Goal: Information Seeking & Learning: Learn about a topic

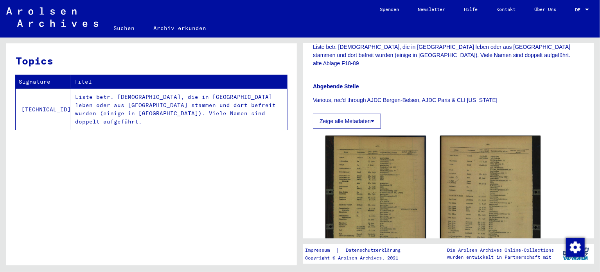
scroll to position [235, 0]
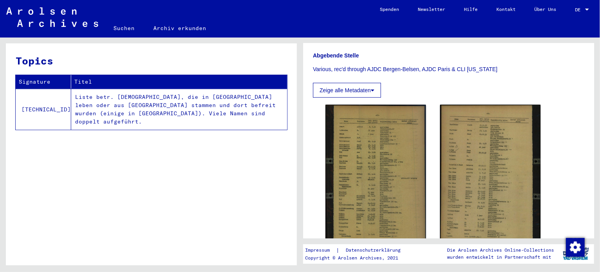
click at [356, 133] on img at bounding box center [375, 179] width 100 height 148
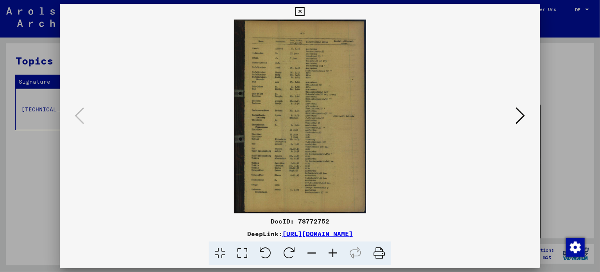
click at [333, 257] on icon at bounding box center [332, 254] width 21 height 24
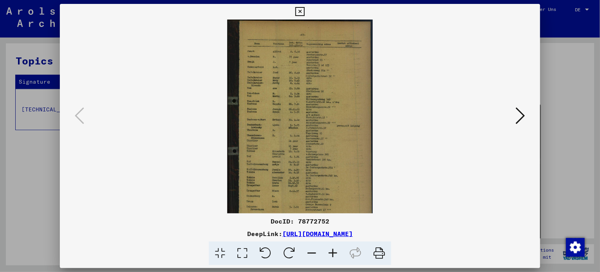
click at [333, 257] on icon at bounding box center [332, 254] width 21 height 24
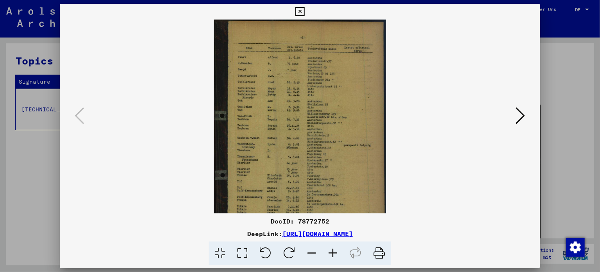
click at [333, 257] on icon at bounding box center [332, 254] width 21 height 24
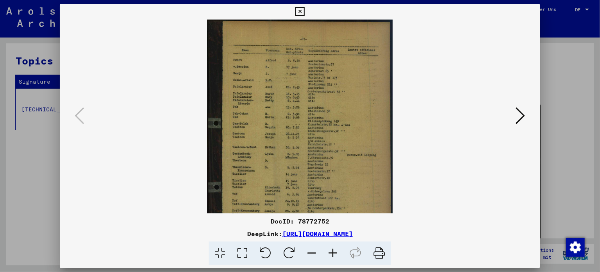
click at [333, 256] on icon at bounding box center [332, 254] width 21 height 24
click at [333, 255] on icon at bounding box center [332, 254] width 21 height 24
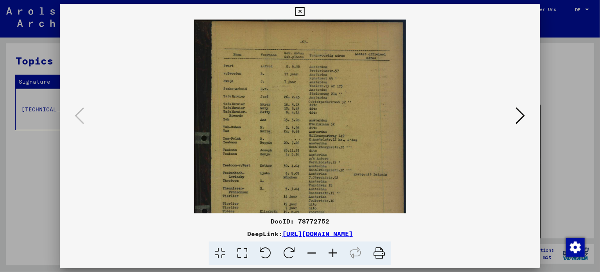
click at [333, 255] on icon at bounding box center [332, 254] width 21 height 24
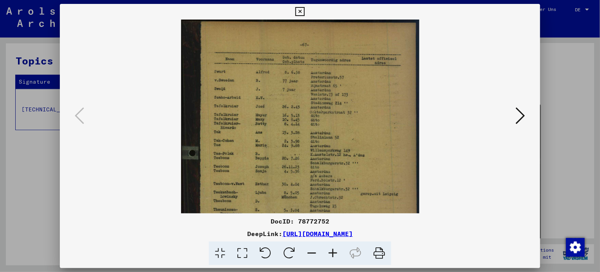
click at [333, 255] on icon at bounding box center [332, 254] width 21 height 24
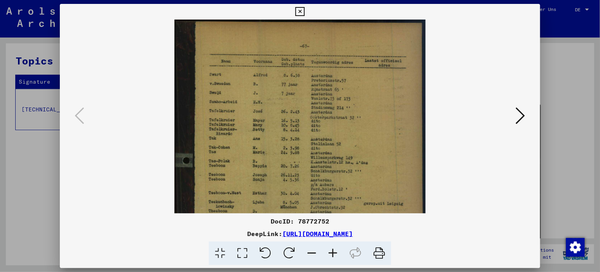
click at [333, 255] on icon at bounding box center [332, 254] width 21 height 24
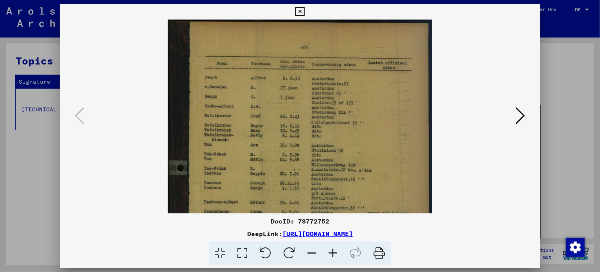
click at [333, 255] on icon at bounding box center [332, 254] width 21 height 24
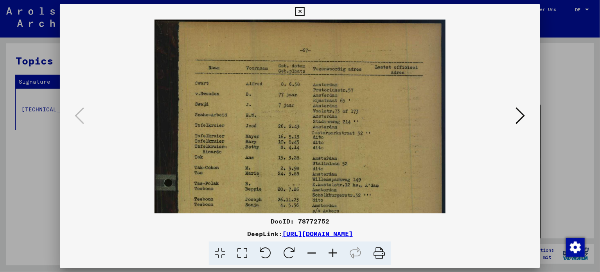
click at [333, 255] on icon at bounding box center [332, 254] width 21 height 24
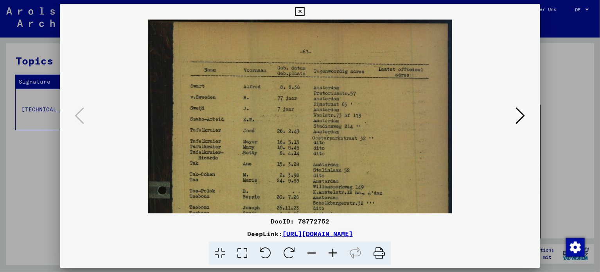
click at [333, 255] on icon at bounding box center [332, 254] width 21 height 24
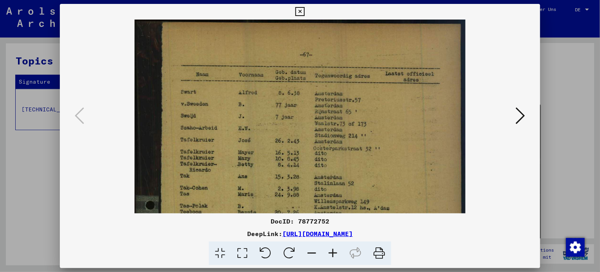
click at [333, 255] on icon at bounding box center [332, 254] width 21 height 24
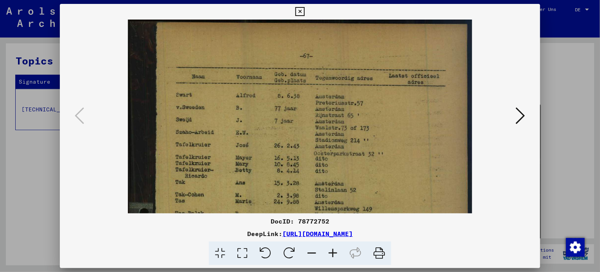
click at [333, 255] on icon at bounding box center [332, 254] width 21 height 24
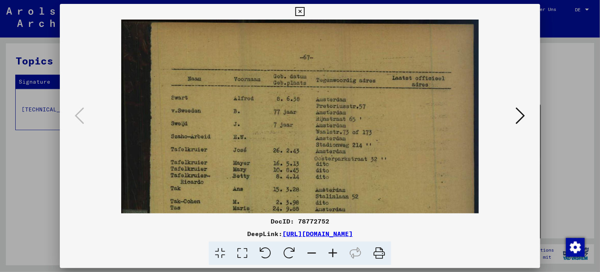
click at [333, 255] on icon at bounding box center [332, 254] width 21 height 24
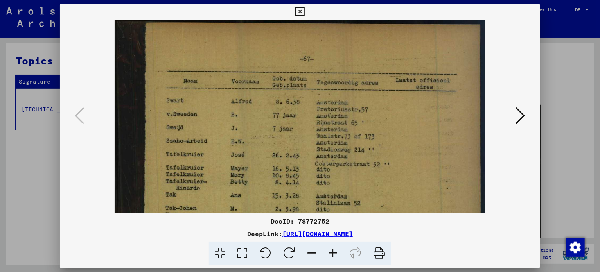
click at [333, 255] on icon at bounding box center [332, 254] width 21 height 24
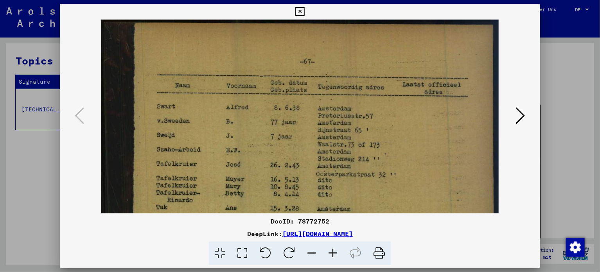
click at [333, 255] on icon at bounding box center [332, 254] width 21 height 24
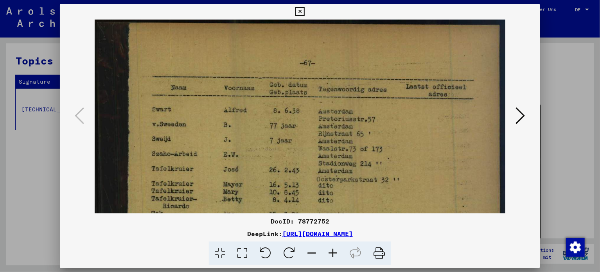
click at [333, 255] on icon at bounding box center [332, 254] width 21 height 24
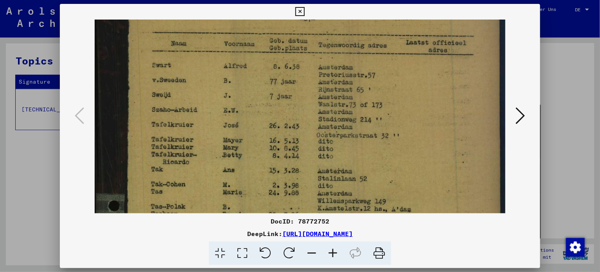
drag, startPoint x: 297, startPoint y: 178, endPoint x: 298, endPoint y: 135, distance: 43.4
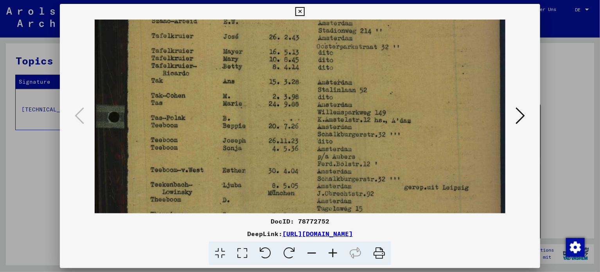
scroll to position [134, 0]
drag, startPoint x: 309, startPoint y: 168, endPoint x: 314, endPoint y: 84, distance: 84.2
click at [314, 84] on img at bounding box center [300, 187] width 411 height 605
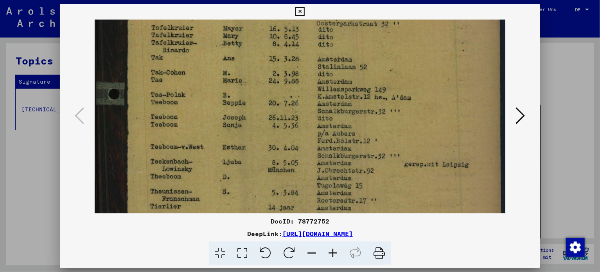
scroll to position [170, 0]
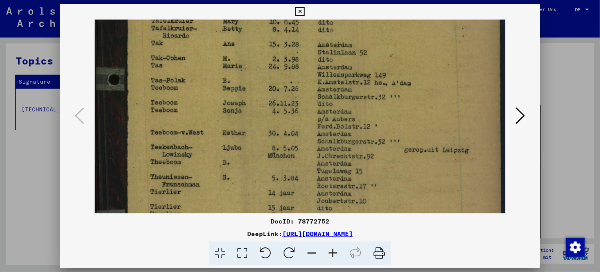
drag, startPoint x: 312, startPoint y: 145, endPoint x: 312, endPoint y: 109, distance: 36.4
click at [312, 109] on img at bounding box center [300, 151] width 411 height 605
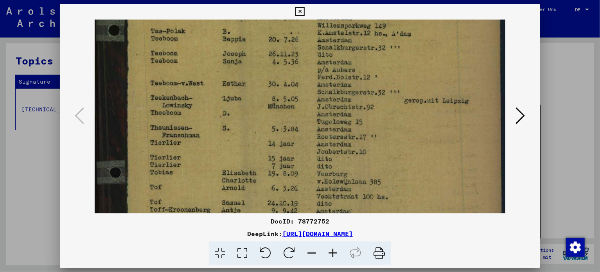
drag, startPoint x: 327, startPoint y: 147, endPoint x: 327, endPoint y: 100, distance: 46.5
click at [327, 100] on img at bounding box center [300, 102] width 411 height 605
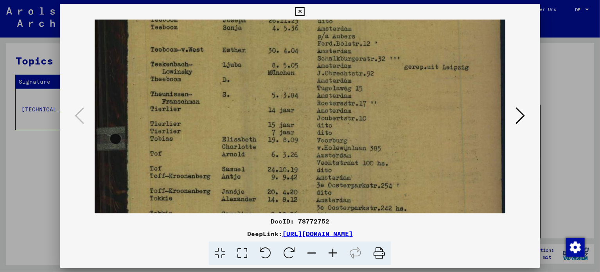
scroll to position [258, 0]
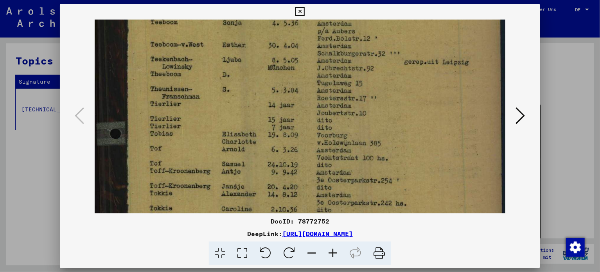
drag, startPoint x: 345, startPoint y: 141, endPoint x: 345, endPoint y: 104, distance: 37.5
click at [345, 104] on img at bounding box center [300, 63] width 411 height 605
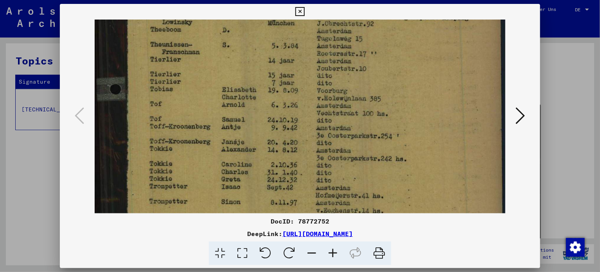
drag, startPoint x: 361, startPoint y: 130, endPoint x: 361, endPoint y: 88, distance: 42.2
click at [361, 88] on img at bounding box center [300, 18] width 411 height 605
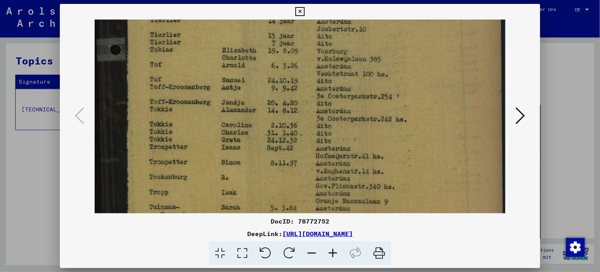
scroll to position [343, 0]
drag, startPoint x: 359, startPoint y: 132, endPoint x: 361, endPoint y: 94, distance: 38.0
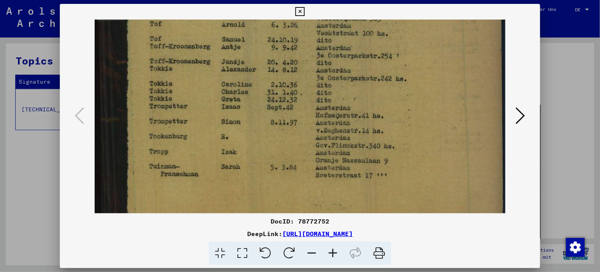
drag, startPoint x: 372, startPoint y: 118, endPoint x: 374, endPoint y: 80, distance: 37.6
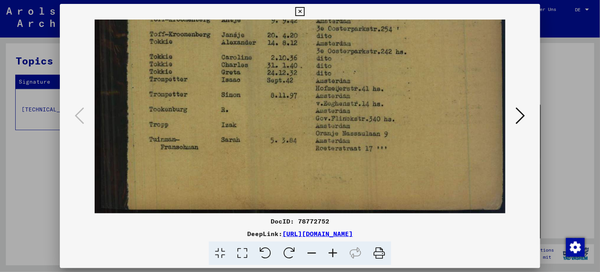
scroll to position [411, 0]
drag, startPoint x: 379, startPoint y: 118, endPoint x: 380, endPoint y: 89, distance: 28.6
click at [522, 115] on icon at bounding box center [520, 115] width 9 height 19
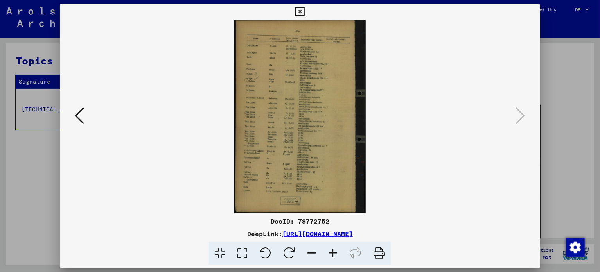
click at [332, 254] on icon at bounding box center [332, 254] width 21 height 24
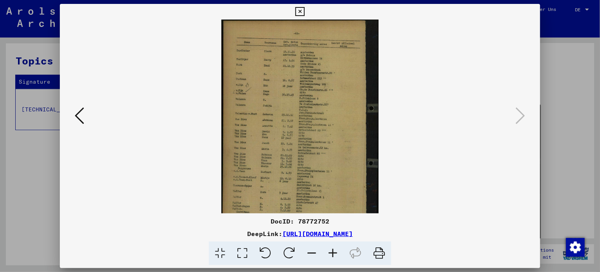
click at [332, 254] on icon at bounding box center [332, 254] width 21 height 24
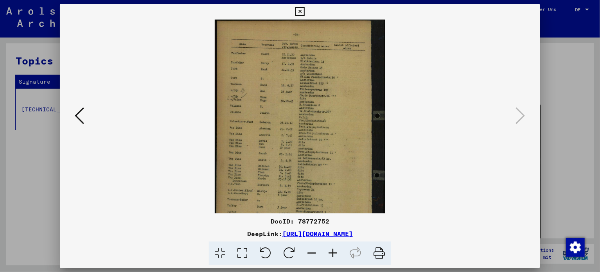
click at [332, 254] on icon at bounding box center [332, 254] width 21 height 24
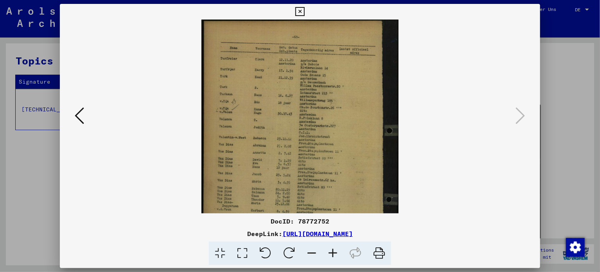
click at [332, 254] on icon at bounding box center [332, 254] width 21 height 24
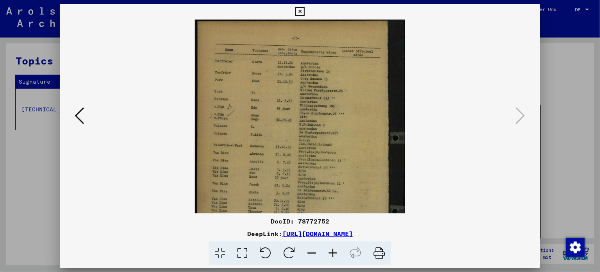
click at [332, 254] on icon at bounding box center [332, 254] width 21 height 24
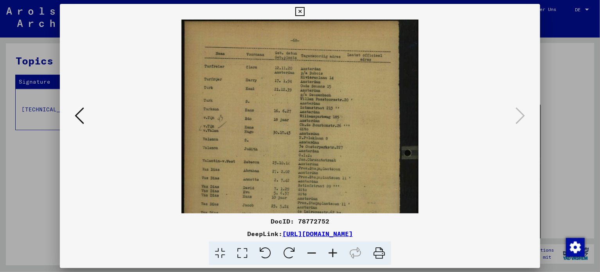
click at [332, 254] on icon at bounding box center [332, 254] width 21 height 24
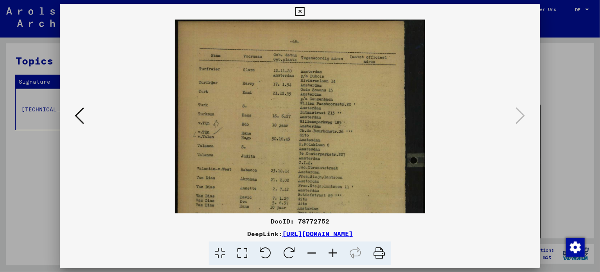
click at [332, 254] on icon at bounding box center [332, 254] width 21 height 24
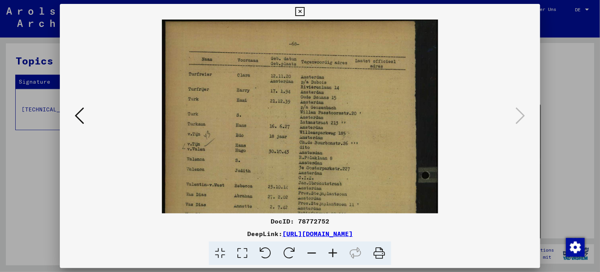
click at [332, 254] on icon at bounding box center [332, 254] width 21 height 24
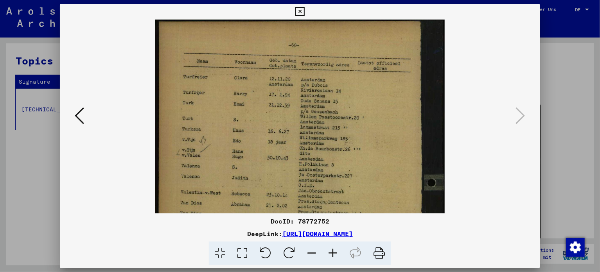
click at [332, 254] on icon at bounding box center [332, 254] width 21 height 24
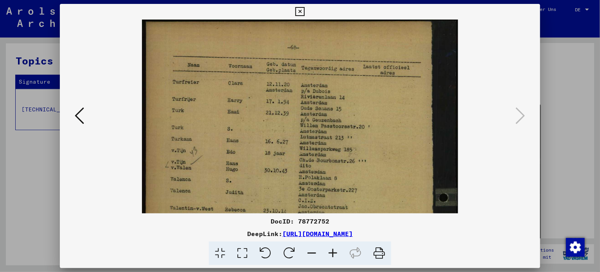
click at [332, 254] on icon at bounding box center [332, 254] width 21 height 24
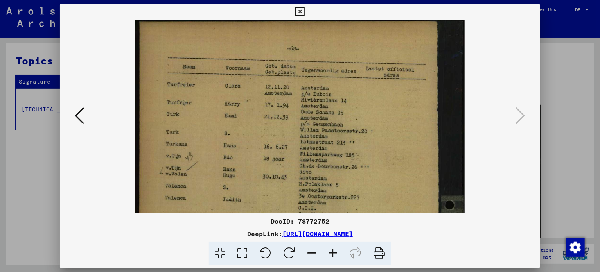
click at [332, 254] on icon at bounding box center [332, 254] width 21 height 24
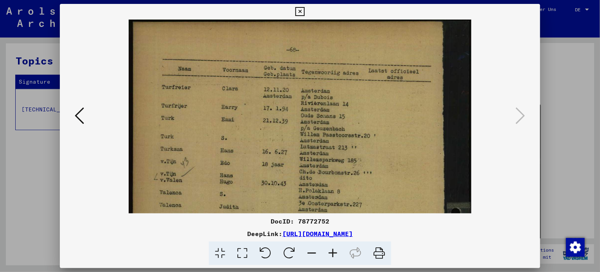
click at [332, 254] on icon at bounding box center [332, 254] width 21 height 24
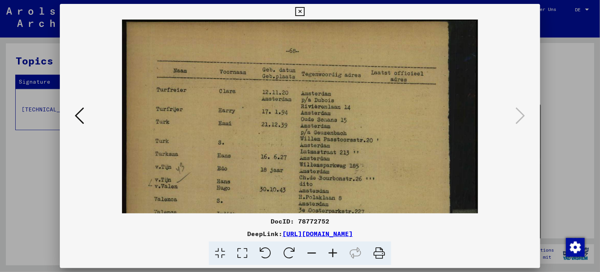
click at [332, 254] on icon at bounding box center [332, 254] width 21 height 24
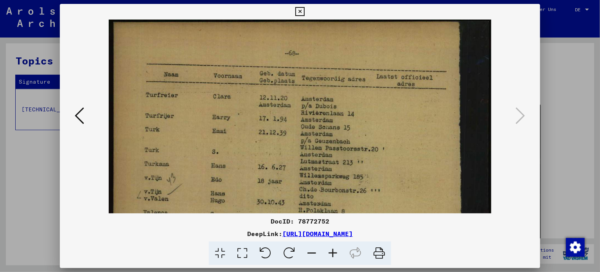
click at [332, 254] on icon at bounding box center [332, 254] width 21 height 24
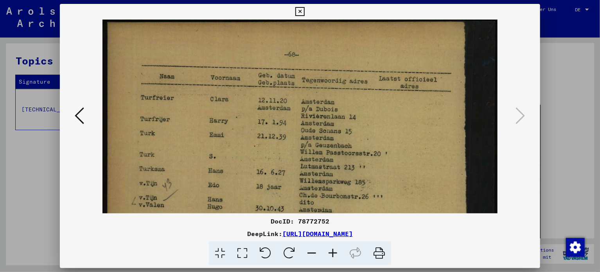
click at [332, 254] on icon at bounding box center [332, 254] width 21 height 24
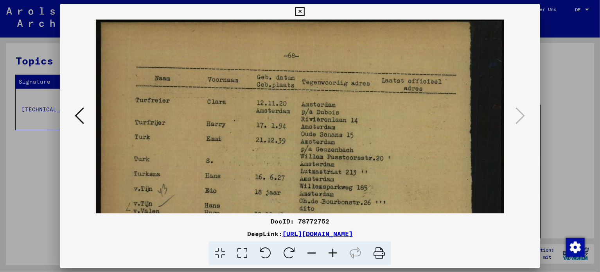
click at [332, 254] on icon at bounding box center [332, 254] width 21 height 24
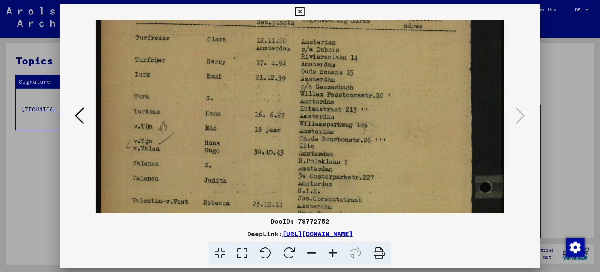
drag, startPoint x: 360, startPoint y: 179, endPoint x: 359, endPoint y: 118, distance: 61.0
click at [359, 118] on img at bounding box center [300, 259] width 409 height 605
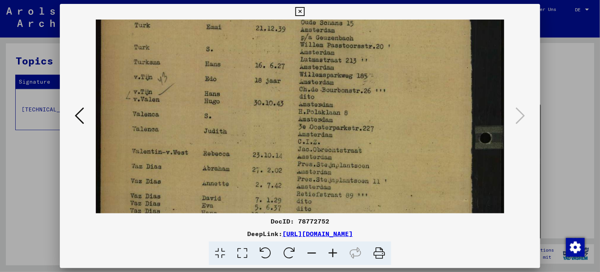
scroll to position [115, 0]
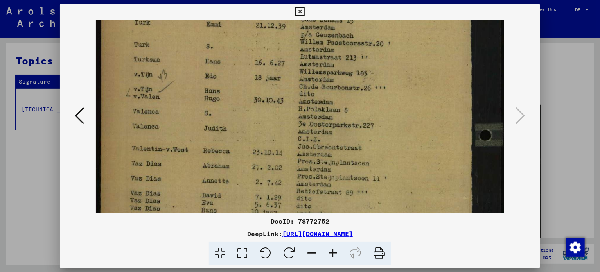
drag, startPoint x: 355, startPoint y: 162, endPoint x: 348, endPoint y: 111, distance: 50.8
click at [348, 111] on img at bounding box center [300, 207] width 409 height 605
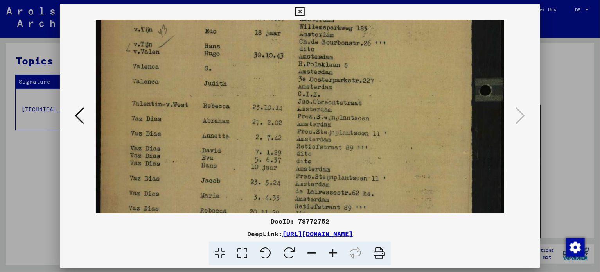
scroll to position [160, 0]
drag, startPoint x: 347, startPoint y: 173, endPoint x: 348, endPoint y: 130, distance: 43.4
click at [348, 130] on img at bounding box center [300, 162] width 409 height 605
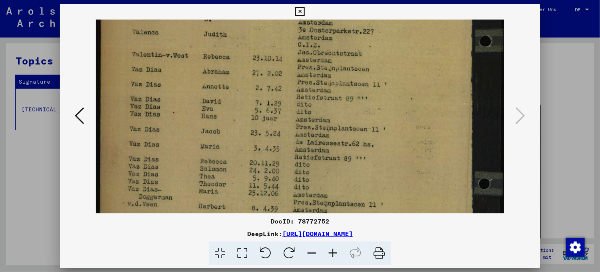
scroll to position [210, 0]
drag, startPoint x: 345, startPoint y: 181, endPoint x: 342, endPoint y: 133, distance: 48.2
click at [342, 133] on img at bounding box center [300, 112] width 409 height 605
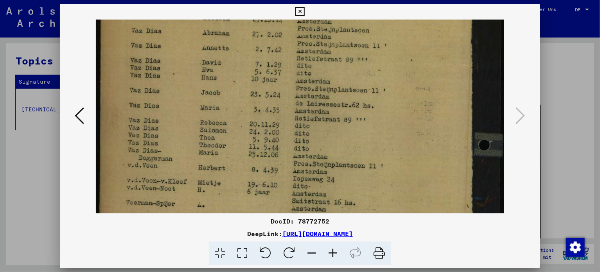
scroll to position [253, 0]
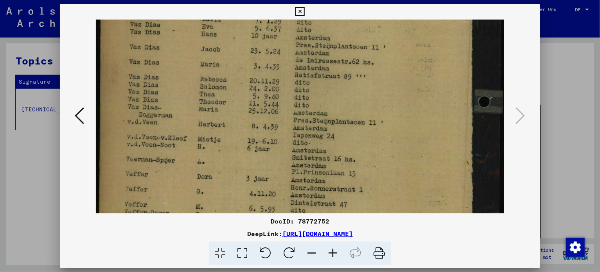
drag, startPoint x: 354, startPoint y: 183, endPoint x: 350, endPoint y: 102, distance: 80.6
click at [350, 102] on img at bounding box center [300, 31] width 409 height 605
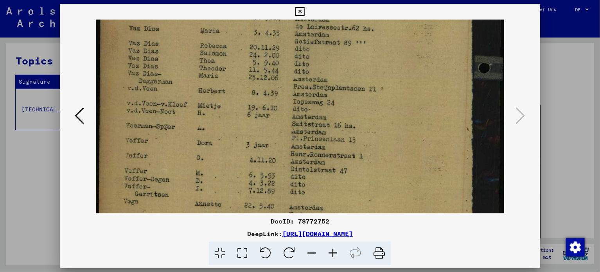
scroll to position [325, 0]
drag, startPoint x: 354, startPoint y: 163, endPoint x: 351, endPoint y: 131, distance: 32.2
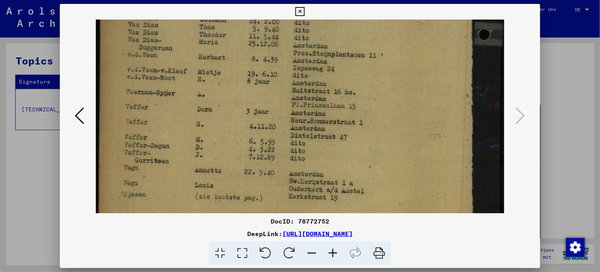
scroll to position [359, 0]
drag, startPoint x: 345, startPoint y: 166, endPoint x: 345, endPoint y: 132, distance: 34.0
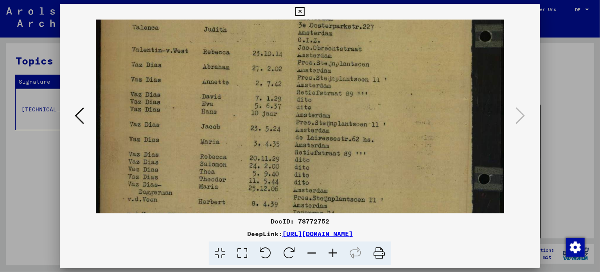
drag, startPoint x: 333, startPoint y: 111, endPoint x: 344, endPoint y: 280, distance: 168.9
click at [344, 272] on html "Suchen Archiv erkunden Spenden Newsletter Hilfe Kontakt Über Uns Suchen Archiv …" at bounding box center [300, 136] width 600 height 272
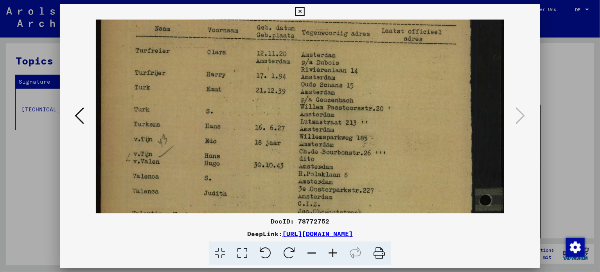
drag, startPoint x: 325, startPoint y: 140, endPoint x: 334, endPoint y: 283, distance: 143.0
click at [334, 272] on html "Suchen Archiv erkunden Spenden Newsletter Hilfe Kontakt Über Uns Suchen Archiv …" at bounding box center [300, 136] width 600 height 272
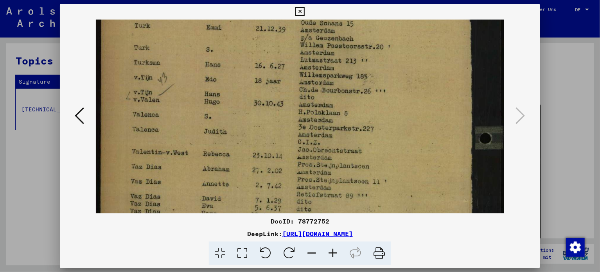
drag, startPoint x: 334, startPoint y: 158, endPoint x: 334, endPoint y: 126, distance: 32.1
click at [334, 126] on img at bounding box center [300, 210] width 409 height 605
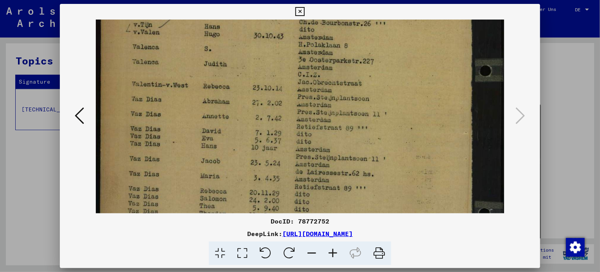
drag, startPoint x: 327, startPoint y: 187, endPoint x: 325, endPoint y: 120, distance: 67.3
click at [325, 120] on img at bounding box center [300, 142] width 409 height 605
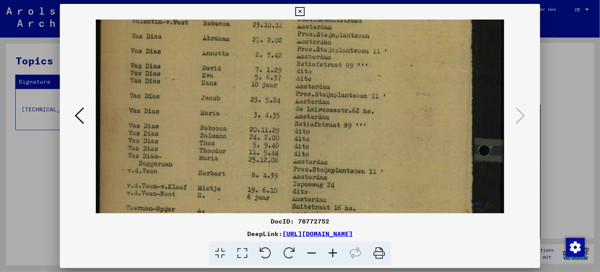
scroll to position [246, 0]
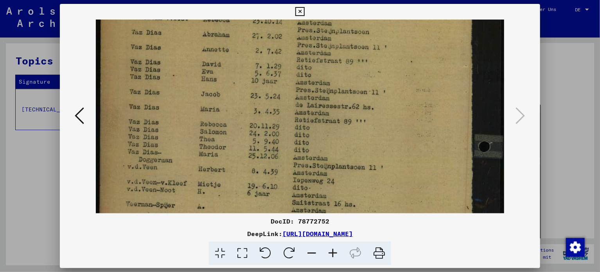
drag, startPoint x: 315, startPoint y: 180, endPoint x: 315, endPoint y: 115, distance: 64.9
click at [315, 115] on img at bounding box center [300, 76] width 409 height 605
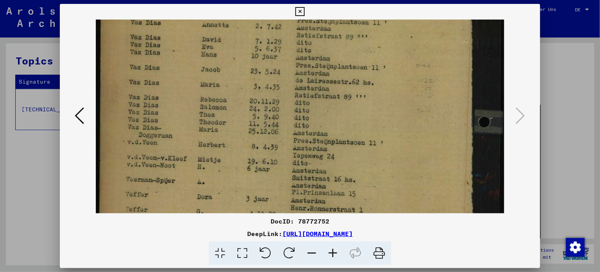
scroll to position [281, 0]
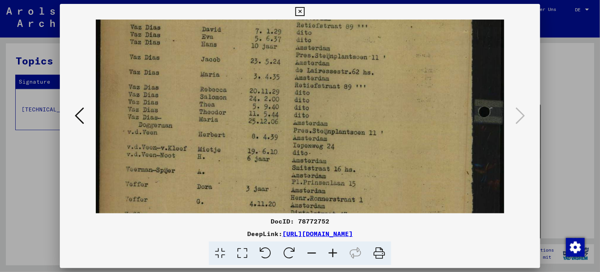
drag, startPoint x: 315, startPoint y: 160, endPoint x: 315, endPoint y: 125, distance: 34.8
click at [315, 125] on img at bounding box center [300, 41] width 409 height 605
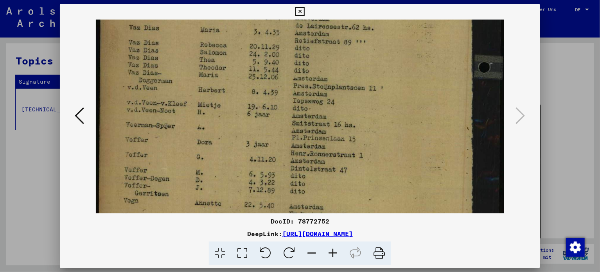
drag, startPoint x: 319, startPoint y: 154, endPoint x: 347, endPoint y: 57, distance: 101.1
